Goal: Transaction & Acquisition: Purchase product/service

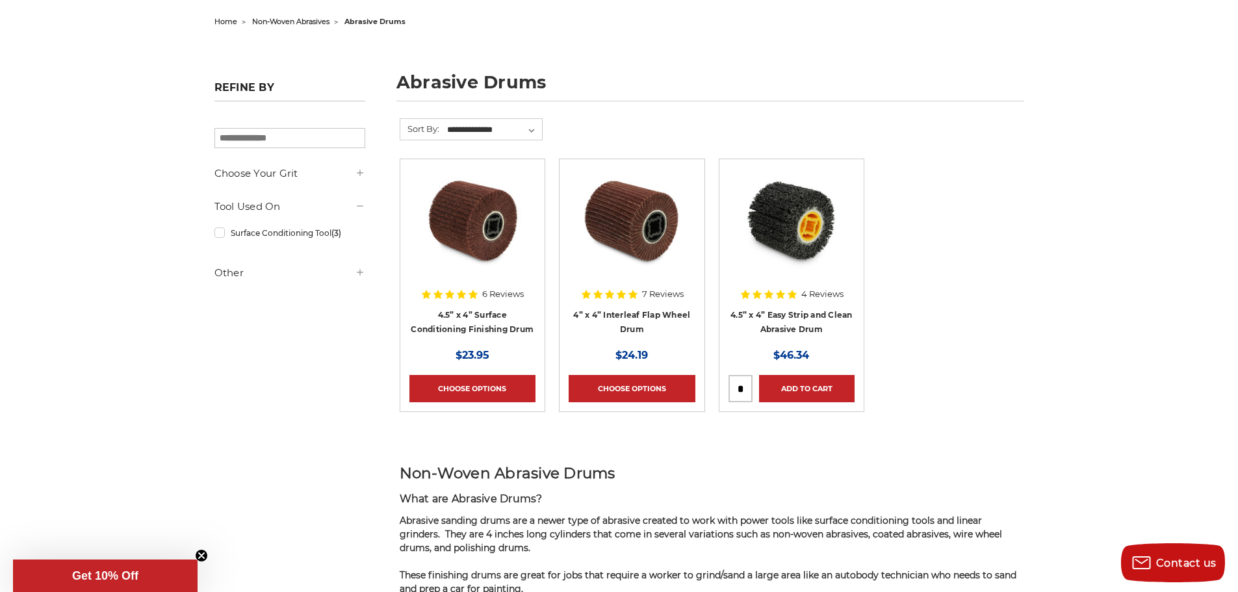
click at [631, 226] on img at bounding box center [632, 220] width 104 height 104
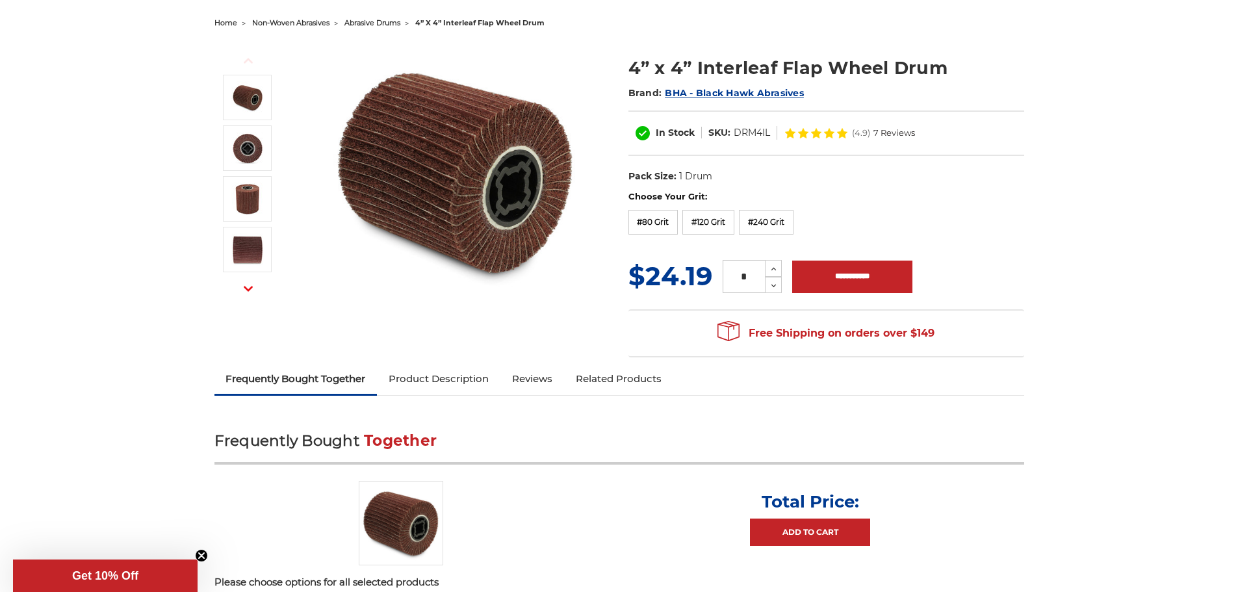
scroll to position [130, 0]
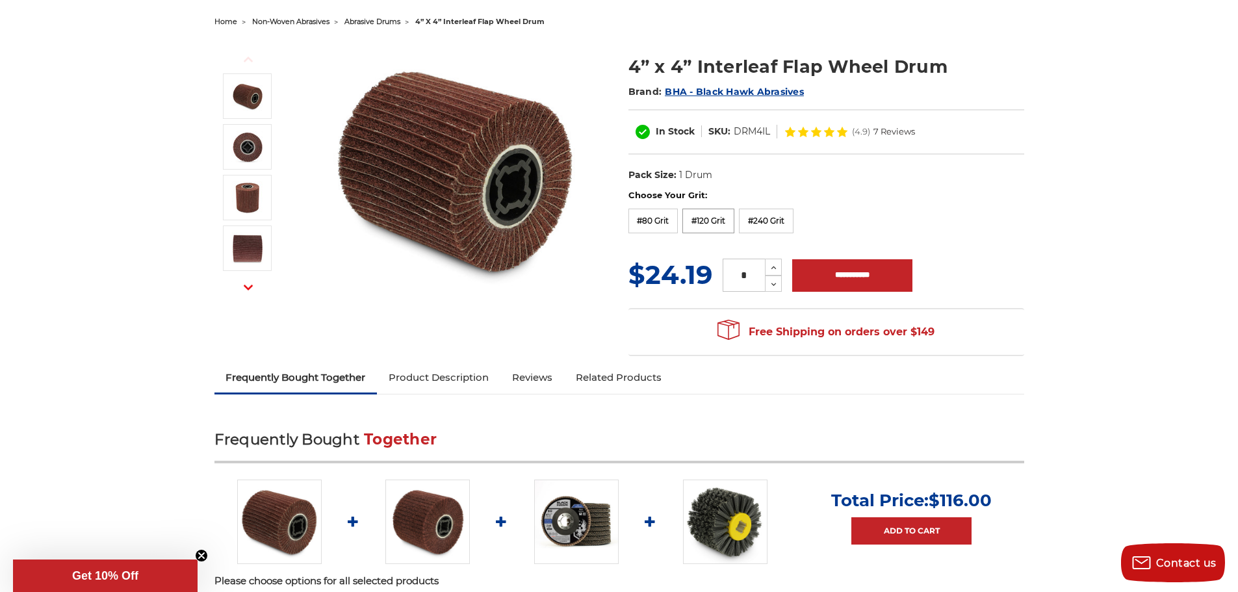
click at [712, 219] on label "#120 Grit" at bounding box center [709, 221] width 52 height 25
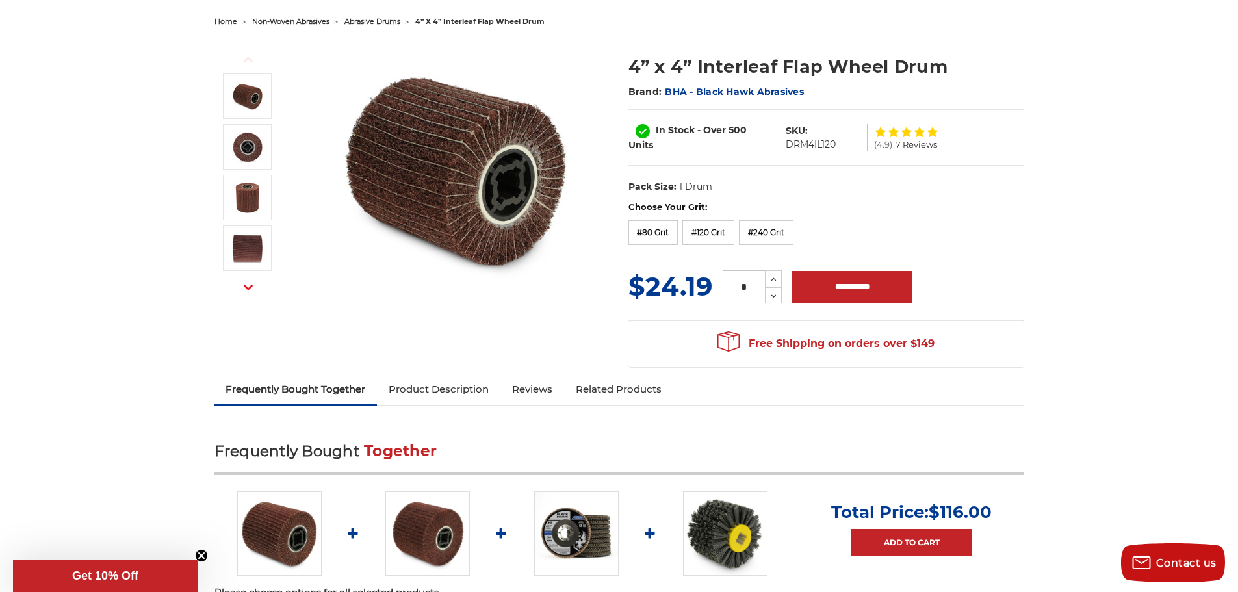
click at [454, 148] on img at bounding box center [456, 170] width 260 height 260
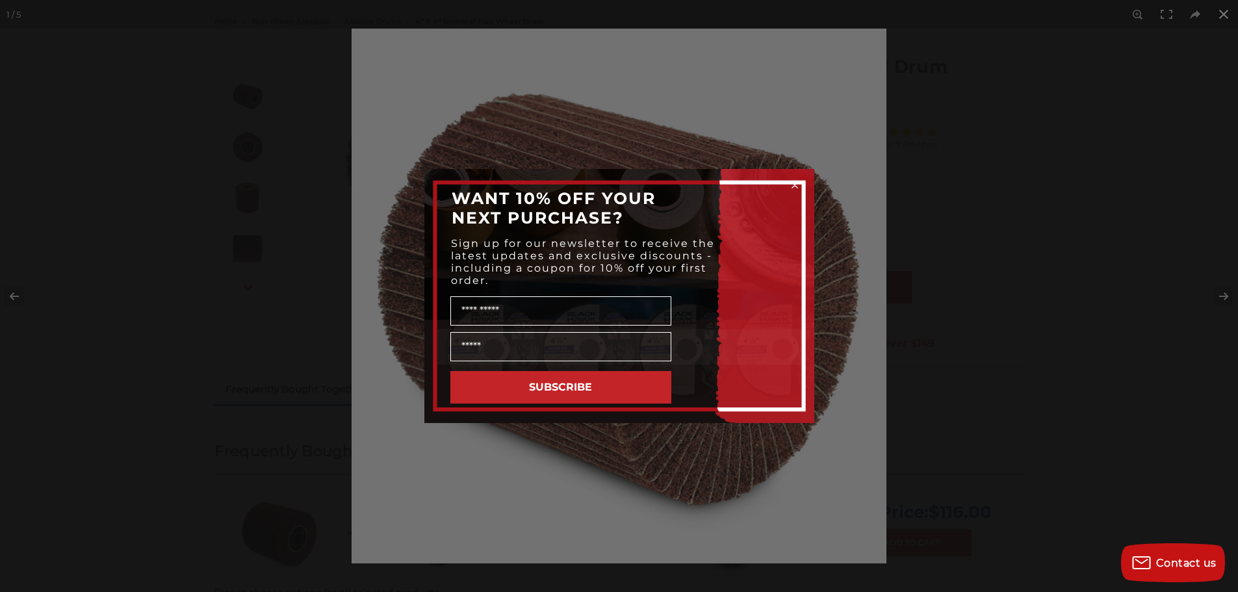
click at [1226, 16] on div "Close dialog WANT 10% OFF YOUR NEXT PURCHASE? Sign up for our newsletter to rec…" at bounding box center [619, 296] width 1238 height 592
click at [795, 185] on icon "Close dialog" at bounding box center [794, 185] width 5 height 5
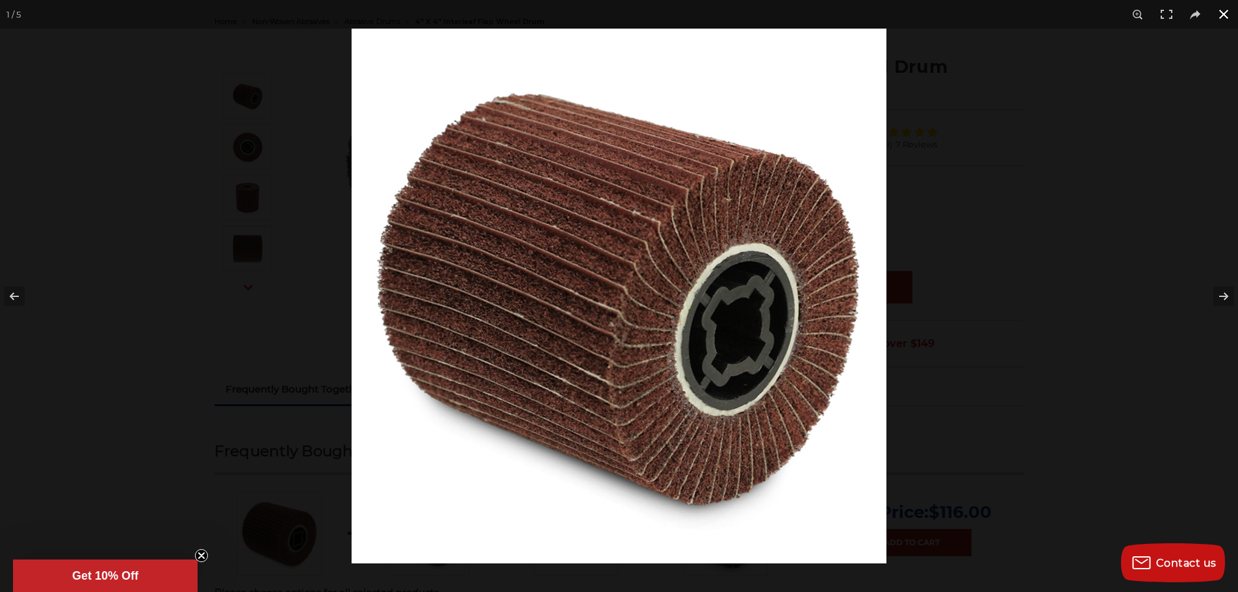
click at [1221, 10] on button at bounding box center [1224, 14] width 29 height 29
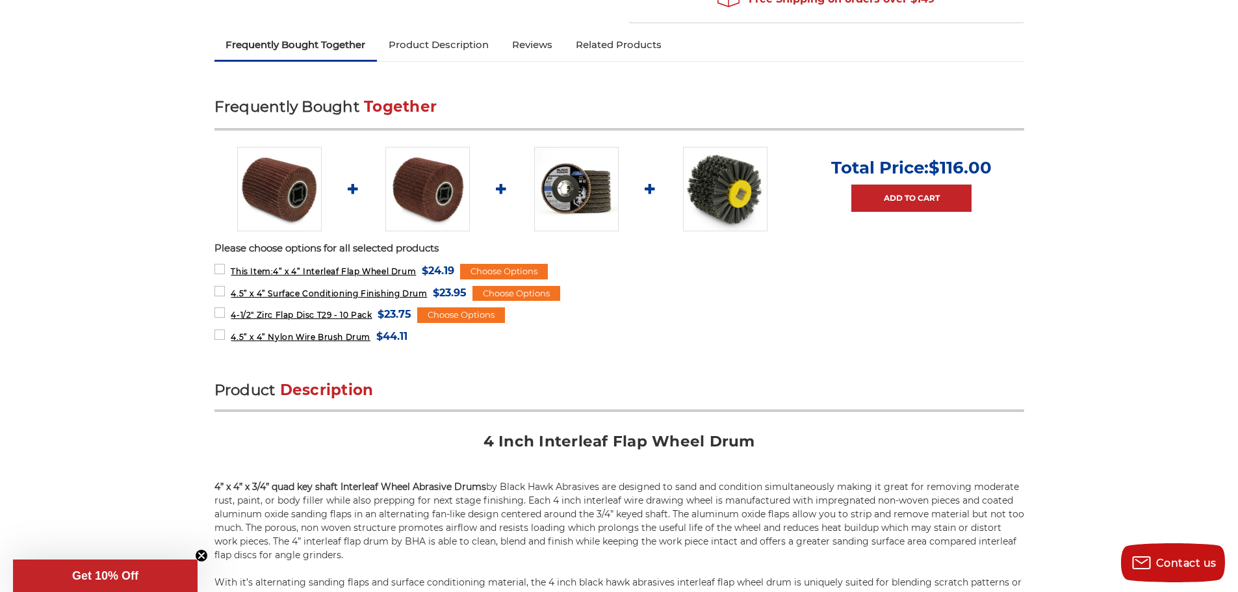
scroll to position [520, 0]
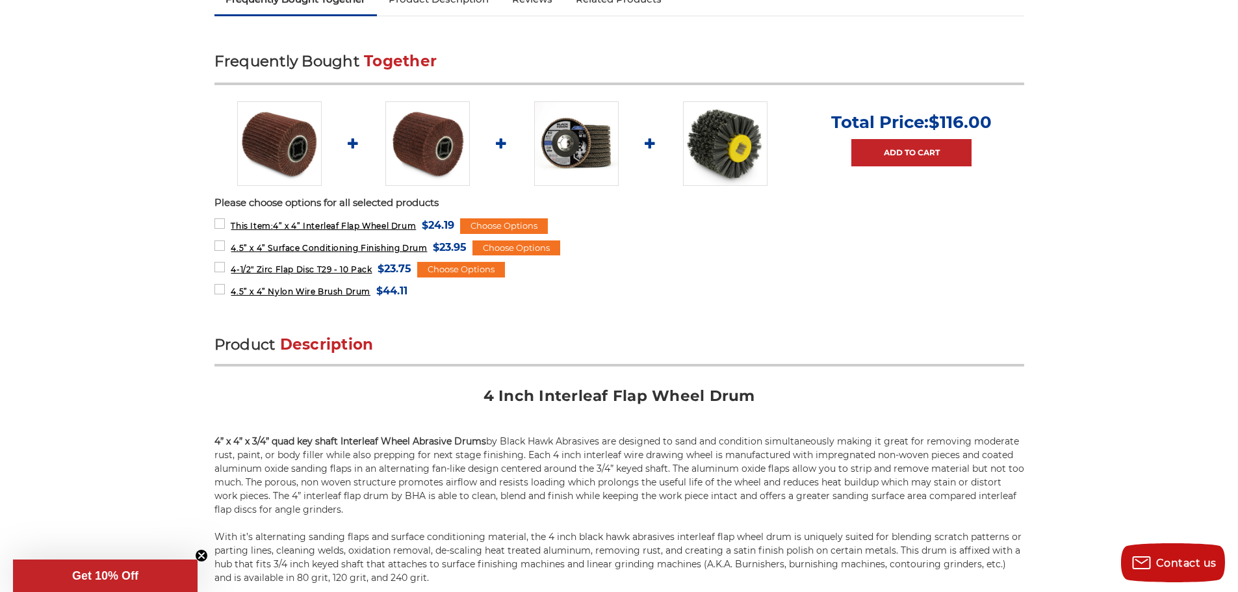
click at [405, 143] on img at bounding box center [427, 143] width 85 height 85
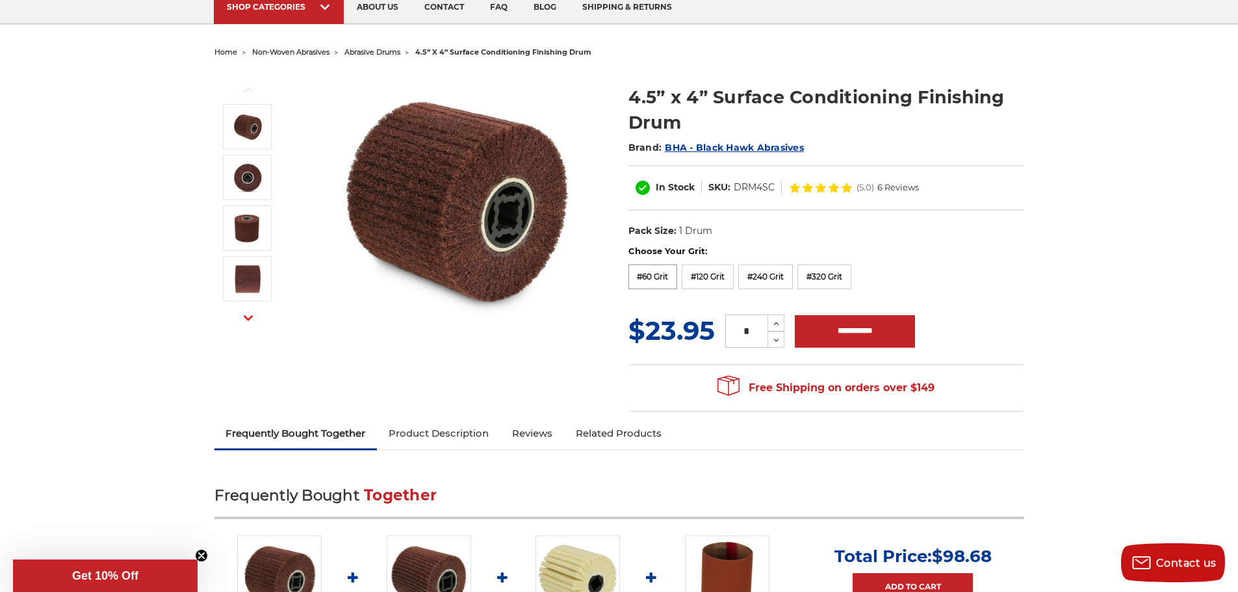
scroll to position [65, 0]
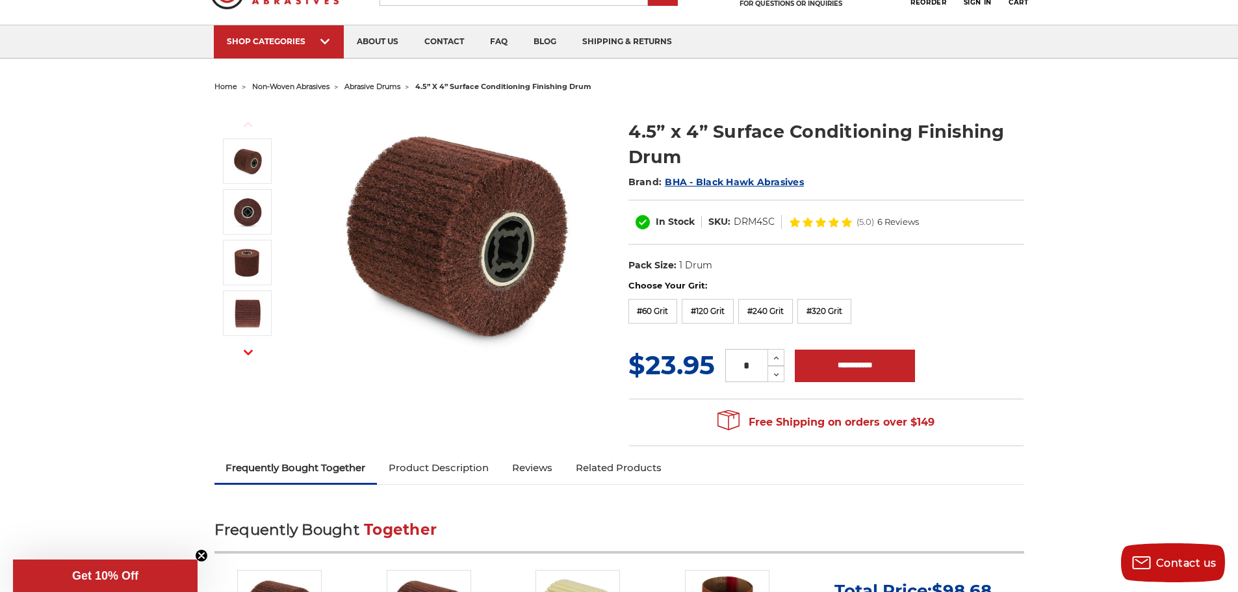
click at [475, 205] on img at bounding box center [456, 235] width 260 height 260
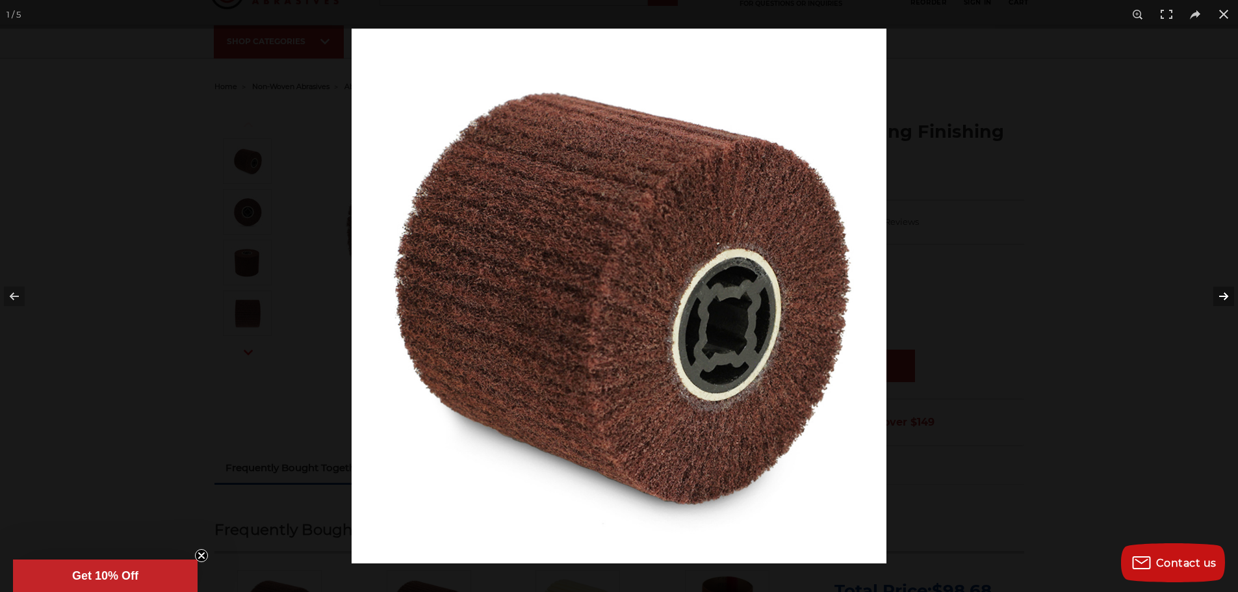
click at [1220, 289] on button at bounding box center [1216, 296] width 46 height 65
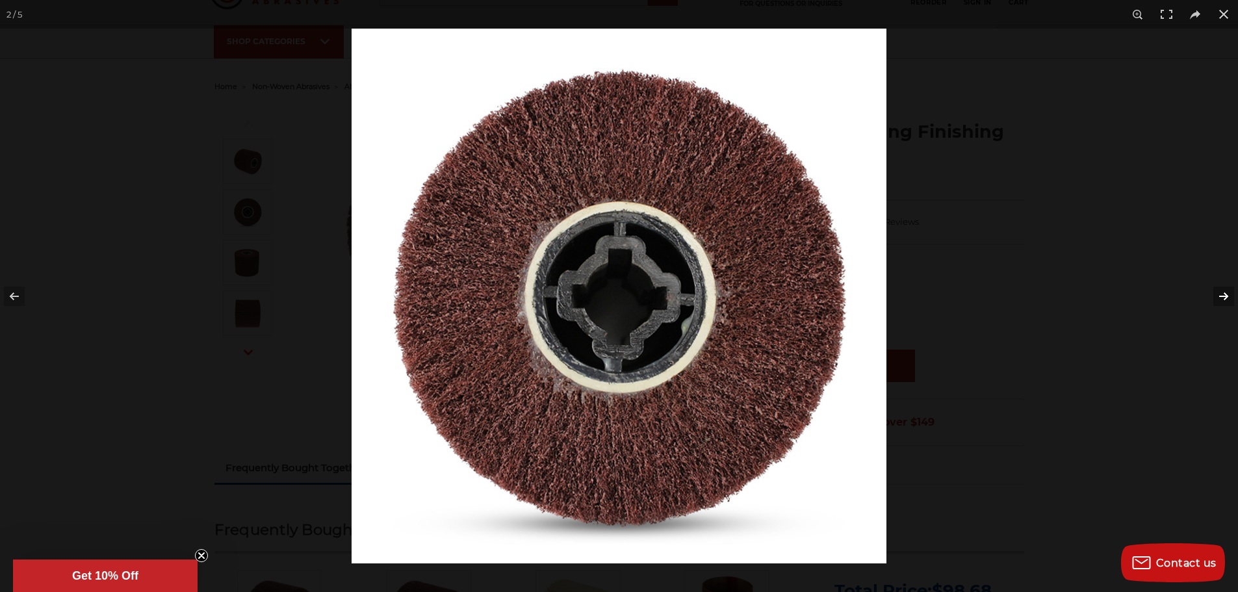
click at [1223, 293] on button at bounding box center [1216, 296] width 46 height 65
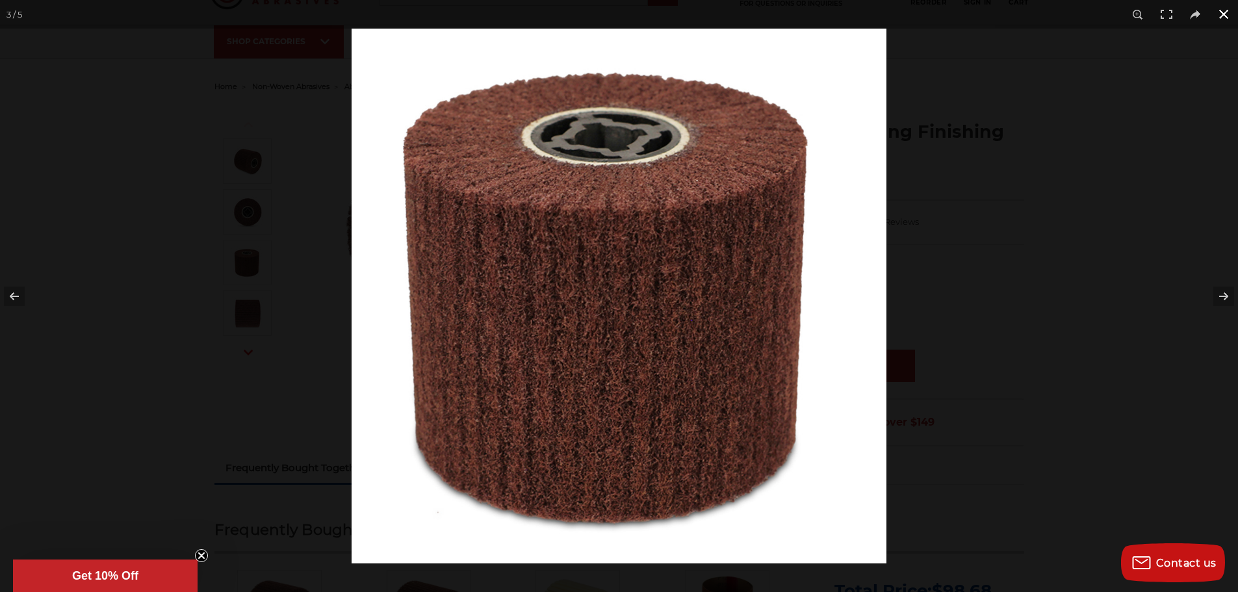
click at [1220, 6] on button at bounding box center [1224, 14] width 29 height 29
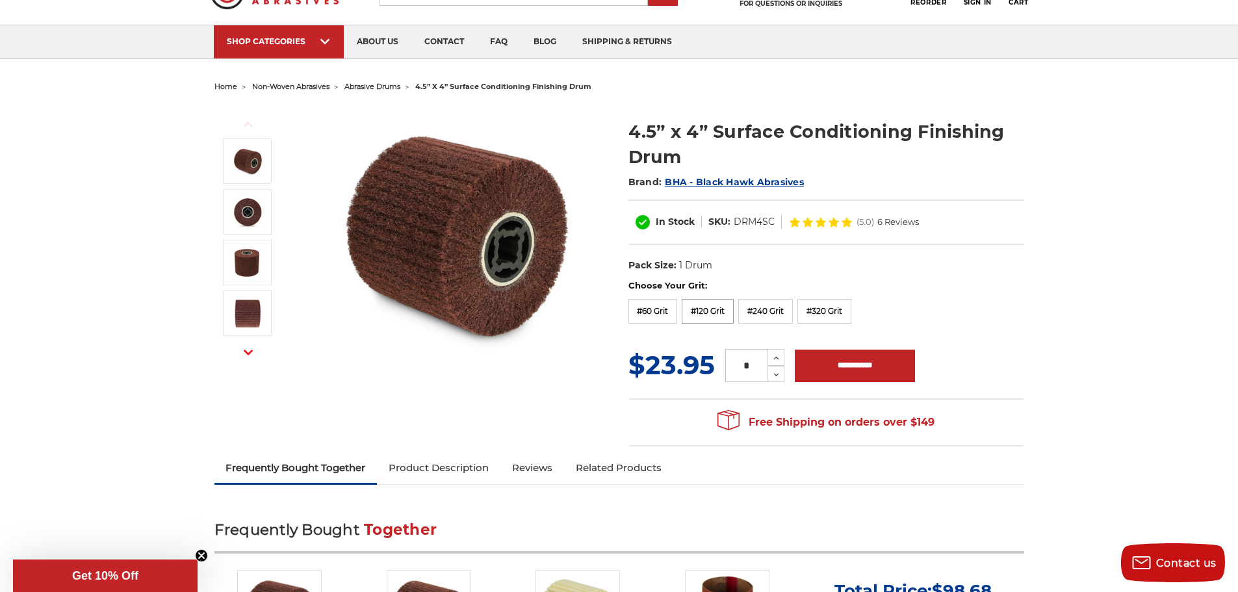
click at [724, 310] on label "#120 Grit" at bounding box center [708, 311] width 52 height 25
